Goal: Transaction & Acquisition: Download file/media

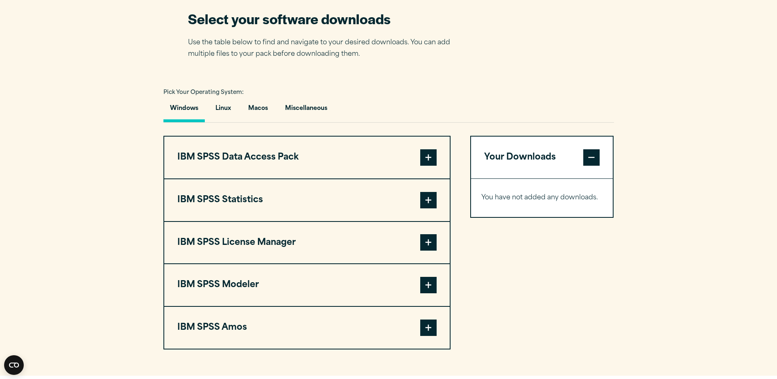
scroll to position [615, 0]
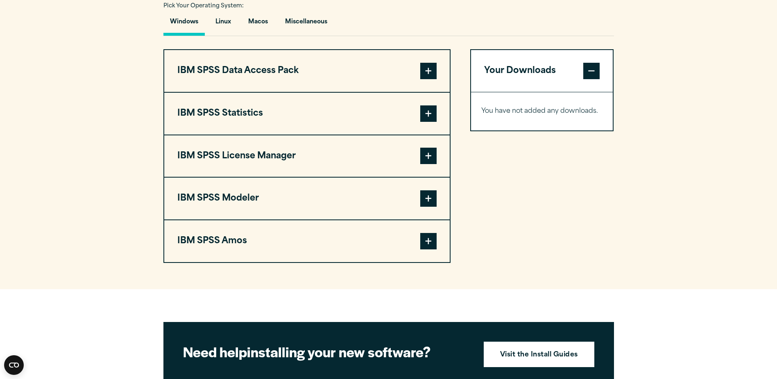
click at [430, 156] on span at bounding box center [428, 155] width 16 height 16
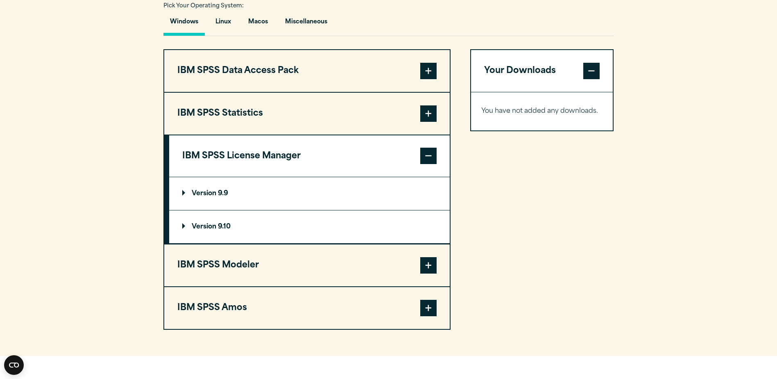
click at [186, 225] on p "Version 9.10" at bounding box center [206, 226] width 48 height 7
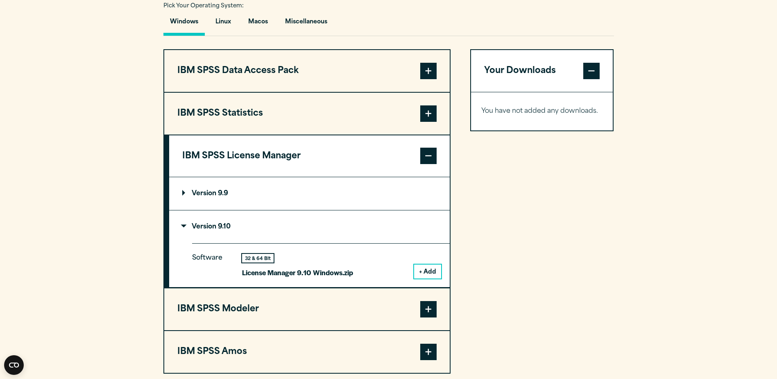
click at [431, 267] on button "+ Add" at bounding box center [427, 271] width 27 height 14
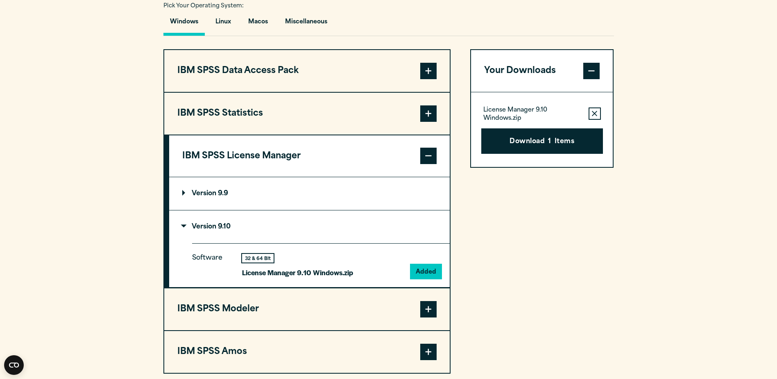
click at [428, 113] on span at bounding box center [428, 113] width 16 height 16
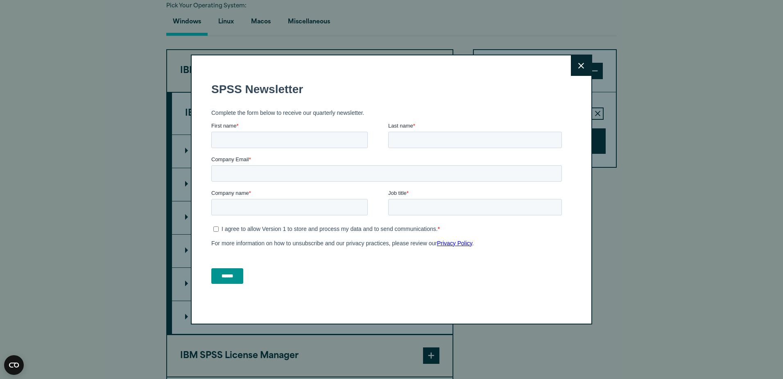
click at [578, 64] on icon at bounding box center [581, 66] width 6 height 6
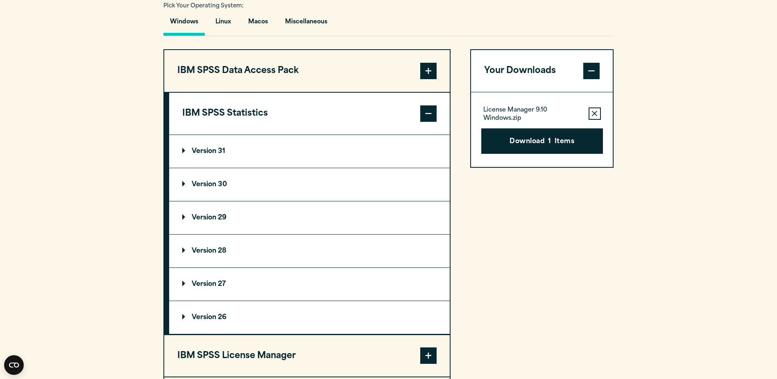
click at [185, 148] on p "Version 31" at bounding box center [203, 151] width 43 height 7
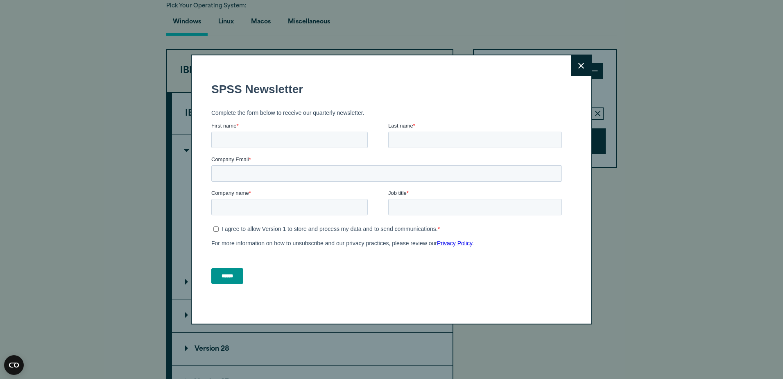
click at [576, 61] on button "Close" at bounding box center [581, 65] width 20 height 20
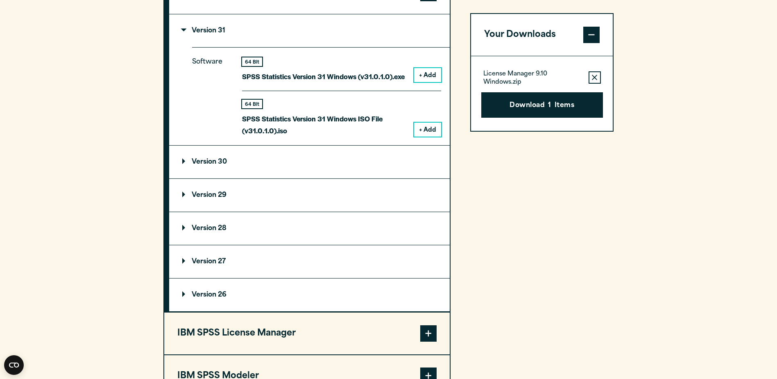
scroll to position [737, 0]
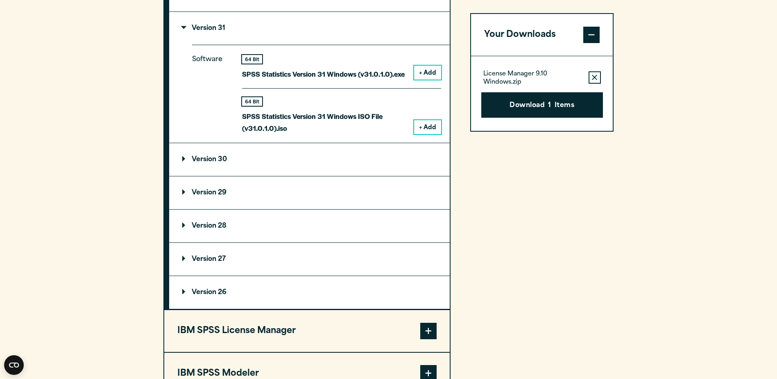
click at [185, 191] on p "Version 29" at bounding box center [204, 192] width 44 height 7
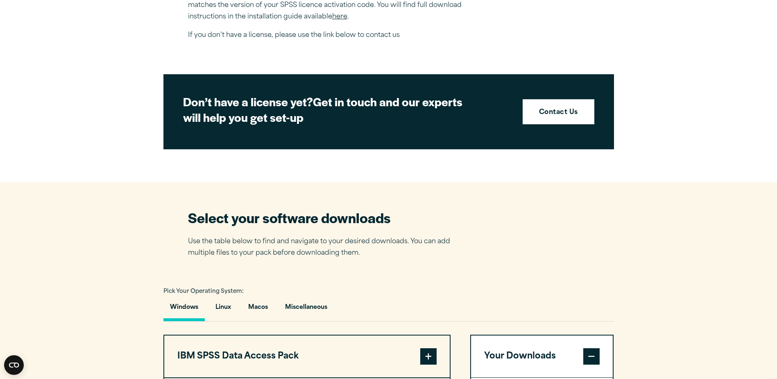
scroll to position [533, 0]
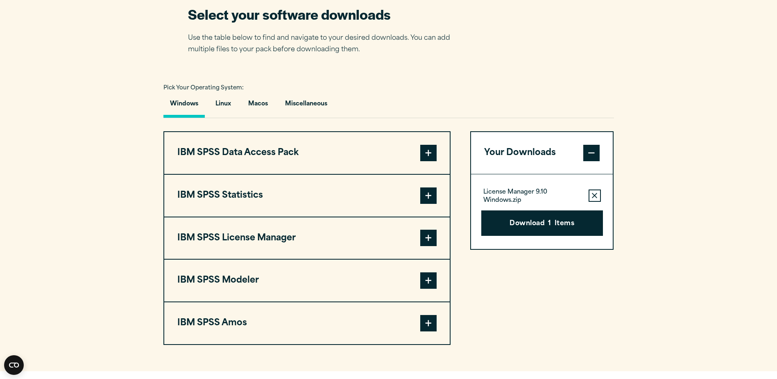
click at [426, 195] on span at bounding box center [428, 195] width 16 height 16
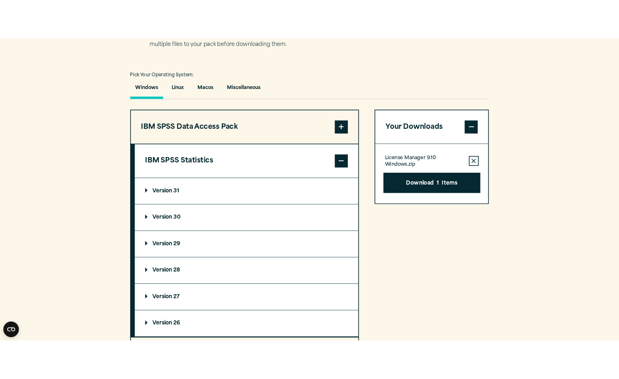
scroll to position [574, 0]
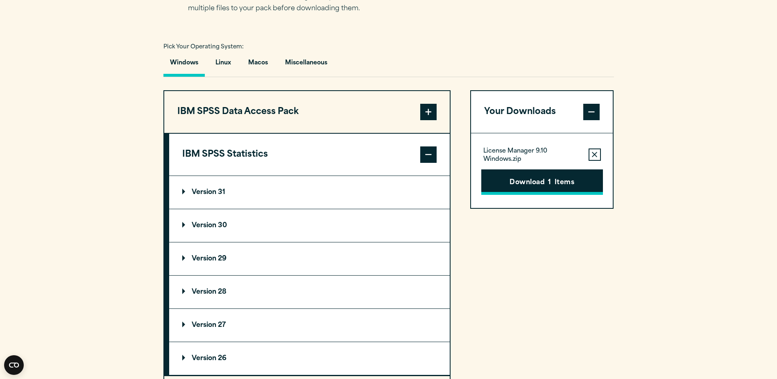
click at [560, 180] on button "Download 1 Items" at bounding box center [542, 181] width 122 height 25
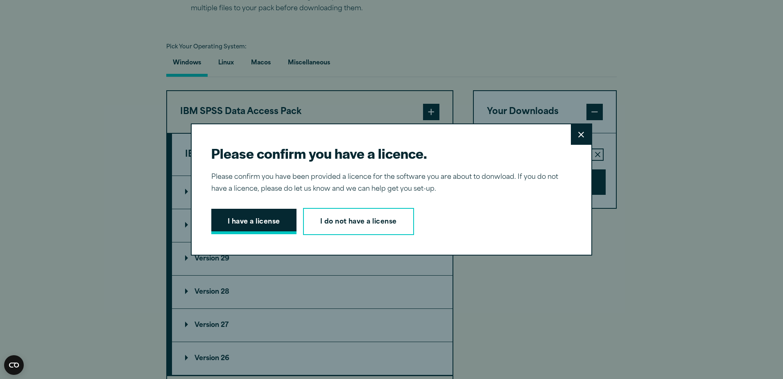
click at [264, 222] on button "I have a license" at bounding box center [253, 221] width 85 height 25
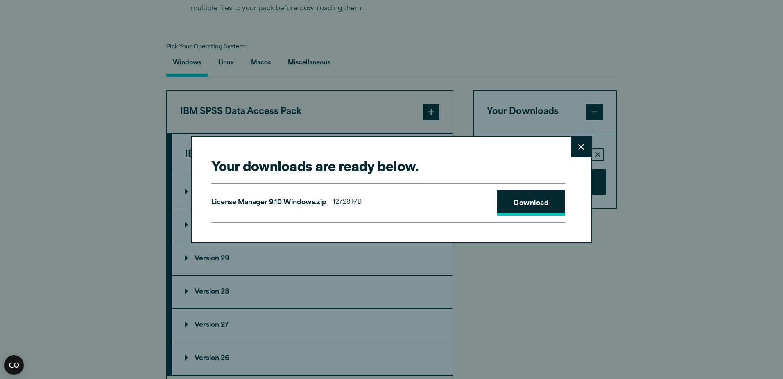
click at [532, 202] on link "Download" at bounding box center [531, 202] width 68 height 25
click at [579, 141] on button "Close" at bounding box center [581, 146] width 20 height 20
